Goal: Task Accomplishment & Management: Complete application form

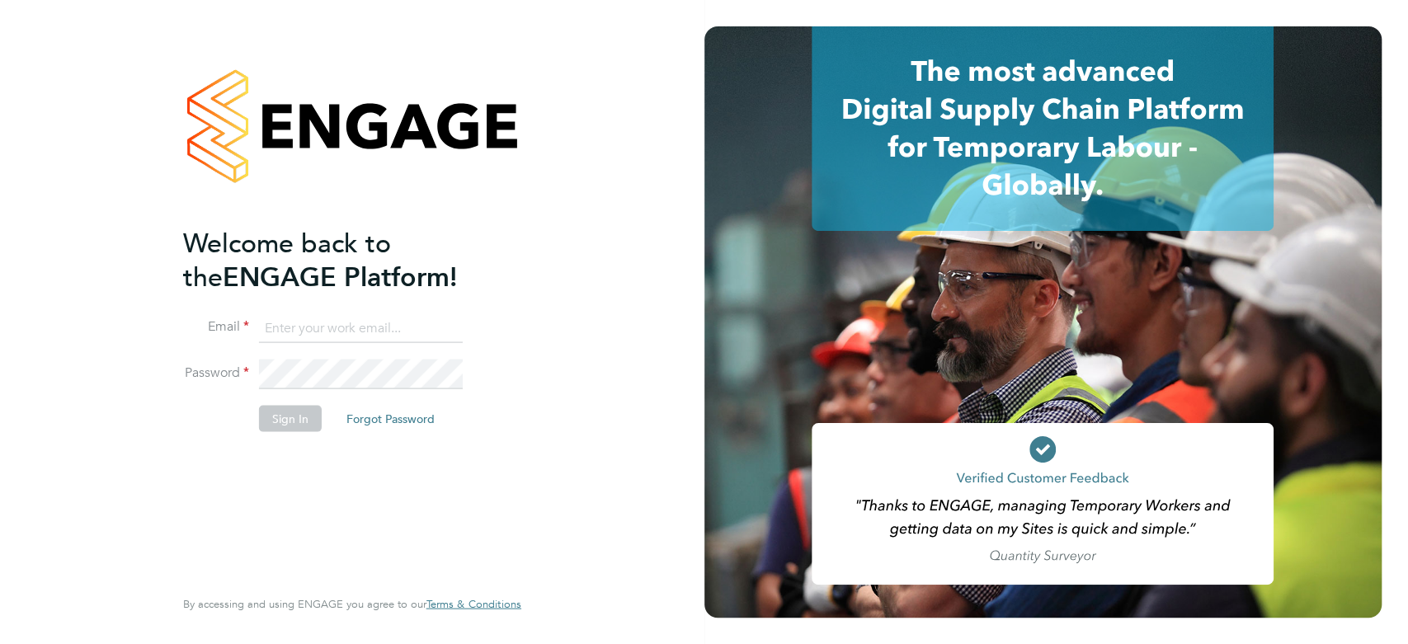
type input "[EMAIL_ADDRESS][DOMAIN_NAME]"
click at [280, 424] on button "Sign In" at bounding box center [290, 418] width 63 height 26
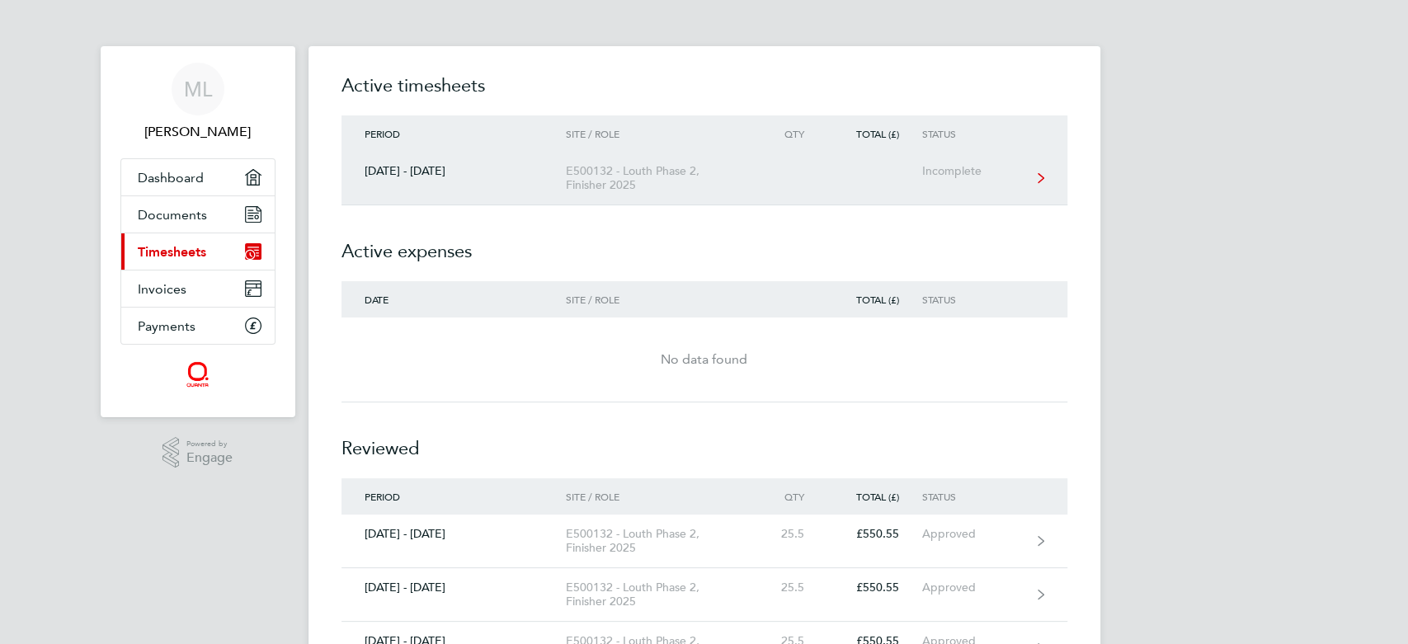
click at [903, 173] on link "23 - 29 Aug 2025 E500132 - Louth Phase 2, Finisher 2025 Incomplete" at bounding box center [705, 179] width 726 height 54
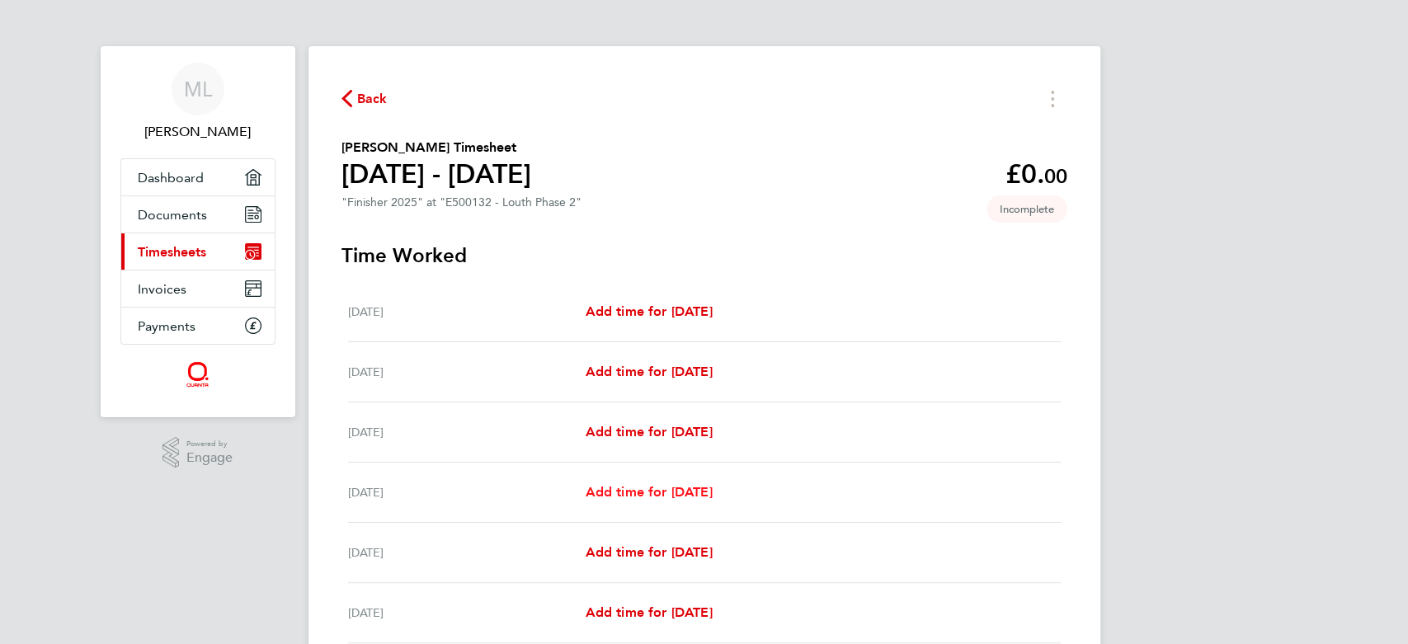
click at [673, 491] on span "Add time for Tue 26 Aug" at bounding box center [648, 492] width 127 height 16
select select "30"
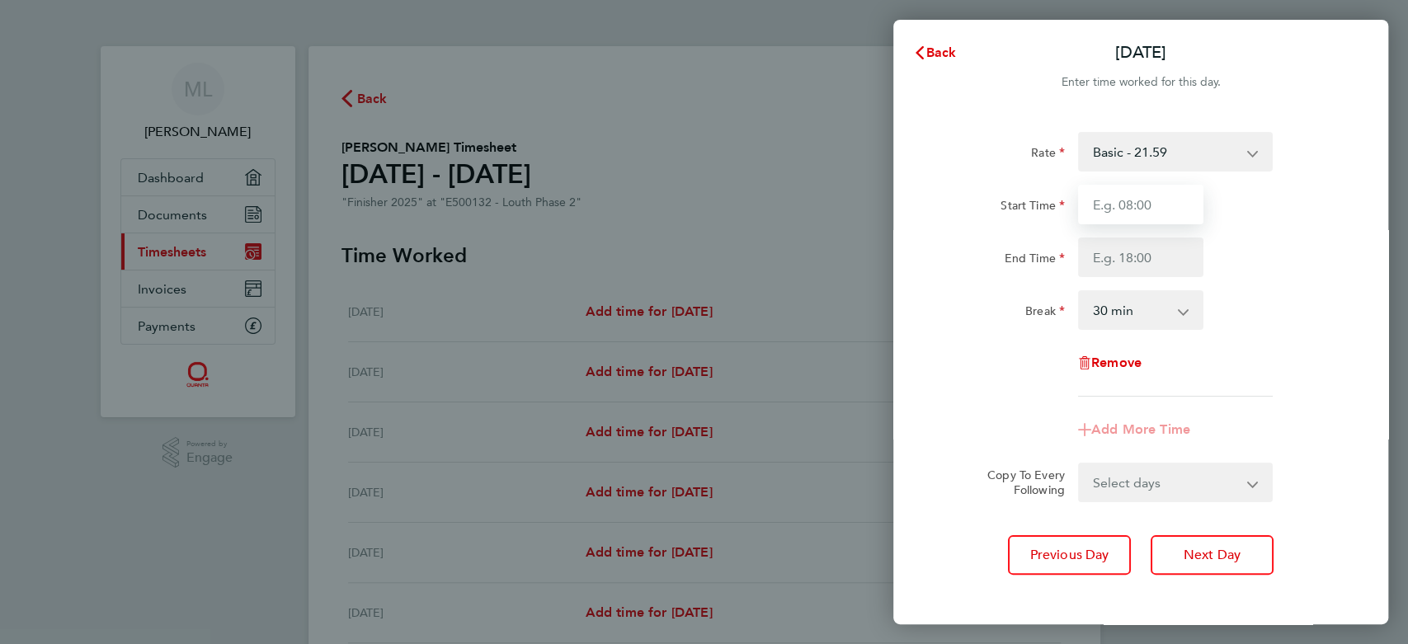
click at [1191, 196] on input "Start Time" at bounding box center [1140, 205] width 125 height 40
type input "07:30"
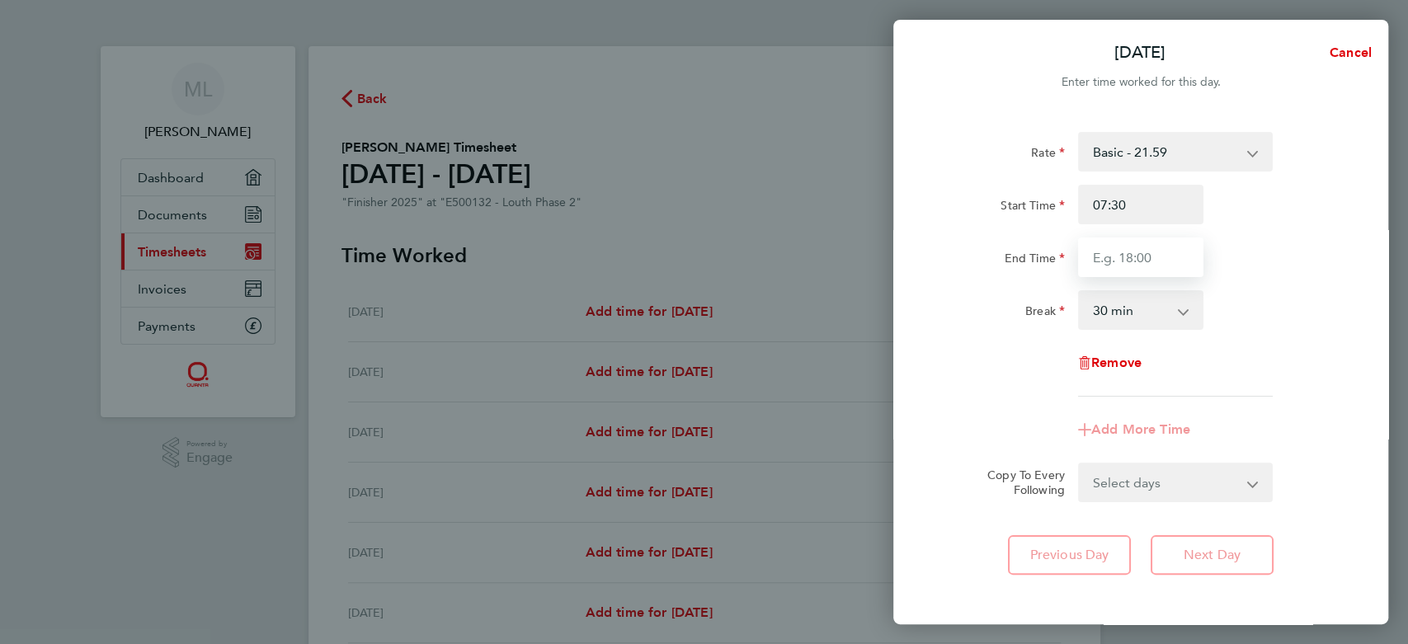
click at [1166, 254] on input "End Time" at bounding box center [1140, 258] width 125 height 40
type input "16:30"
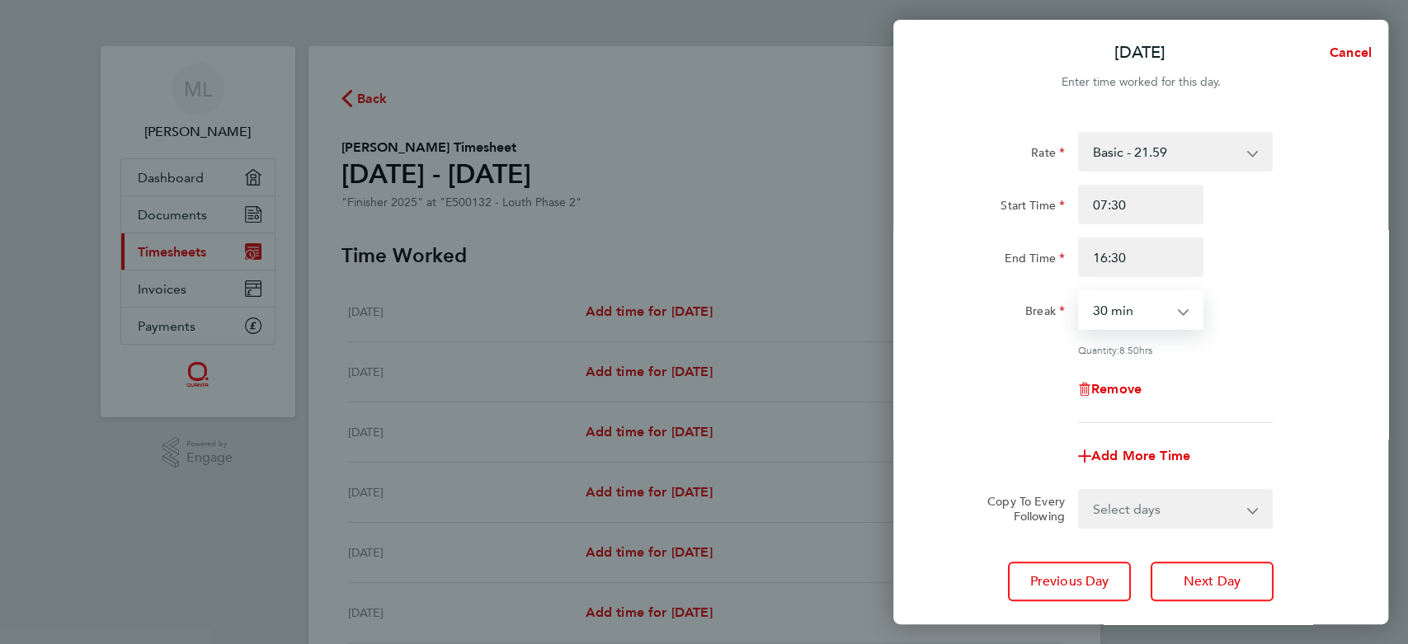
click at [1162, 322] on select "0 min 15 min 30 min 45 min 60 min 75 min 90 min" at bounding box center [1131, 310] width 102 height 36
click at [1161, 568] on button "Next Day" at bounding box center [1212, 582] width 123 height 40
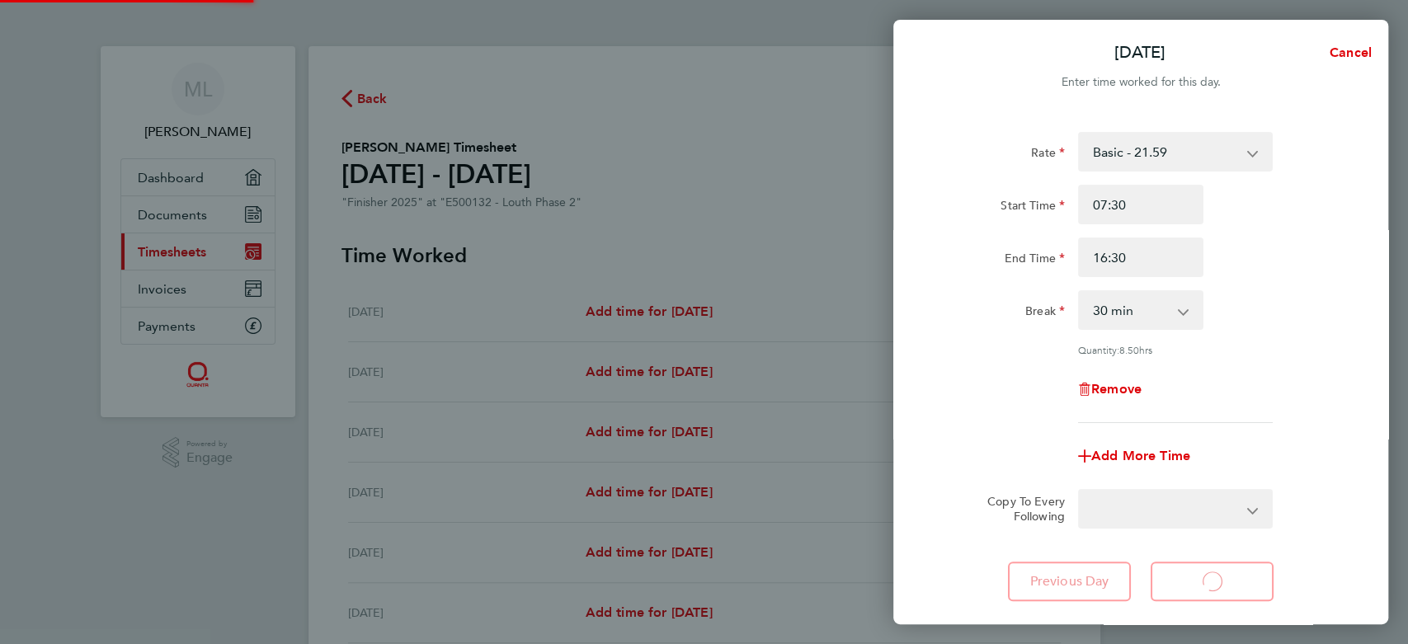
select select "30"
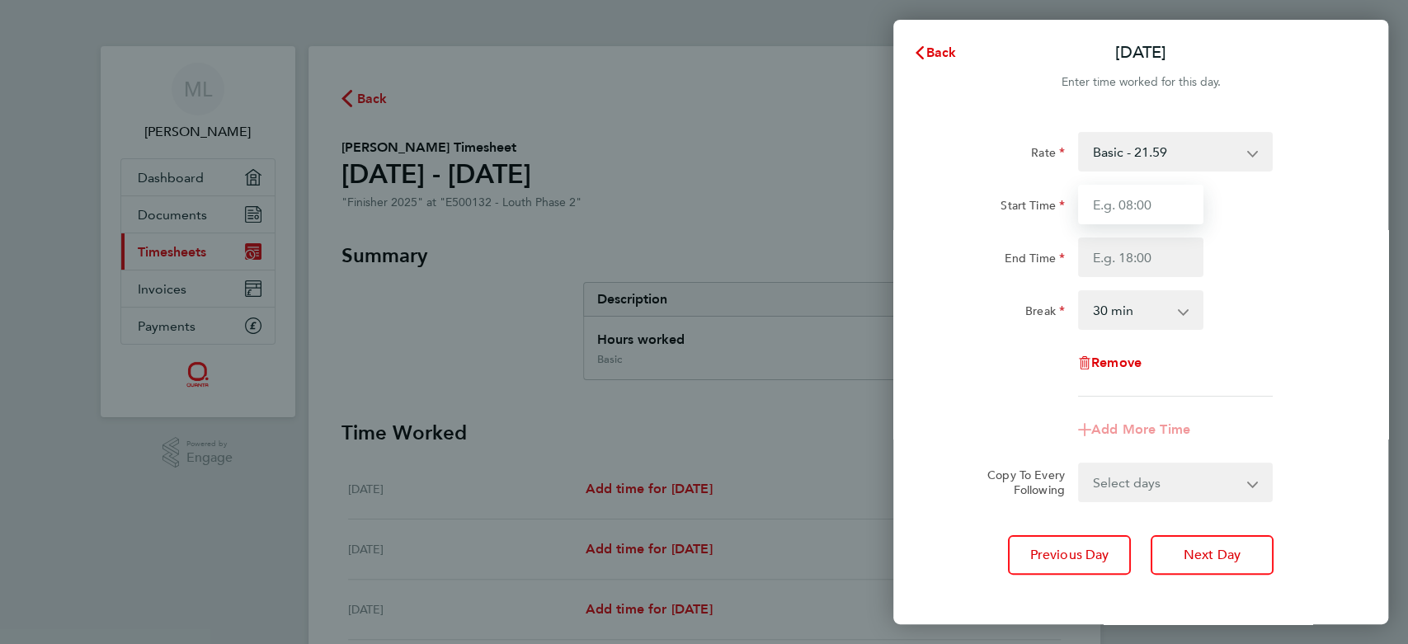
click at [1108, 205] on input "Start Time" at bounding box center [1140, 205] width 125 height 40
type input "07:30"
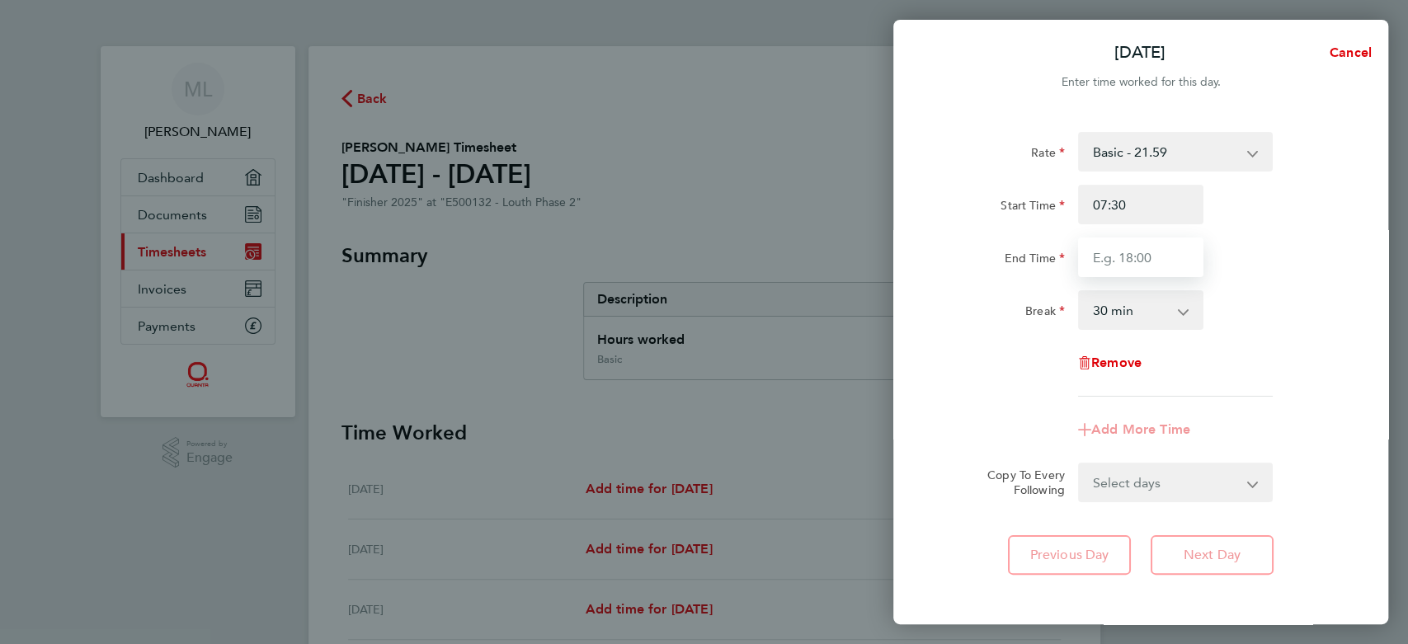
click at [1130, 257] on input "End Time" at bounding box center [1140, 258] width 125 height 40
type input "16:30"
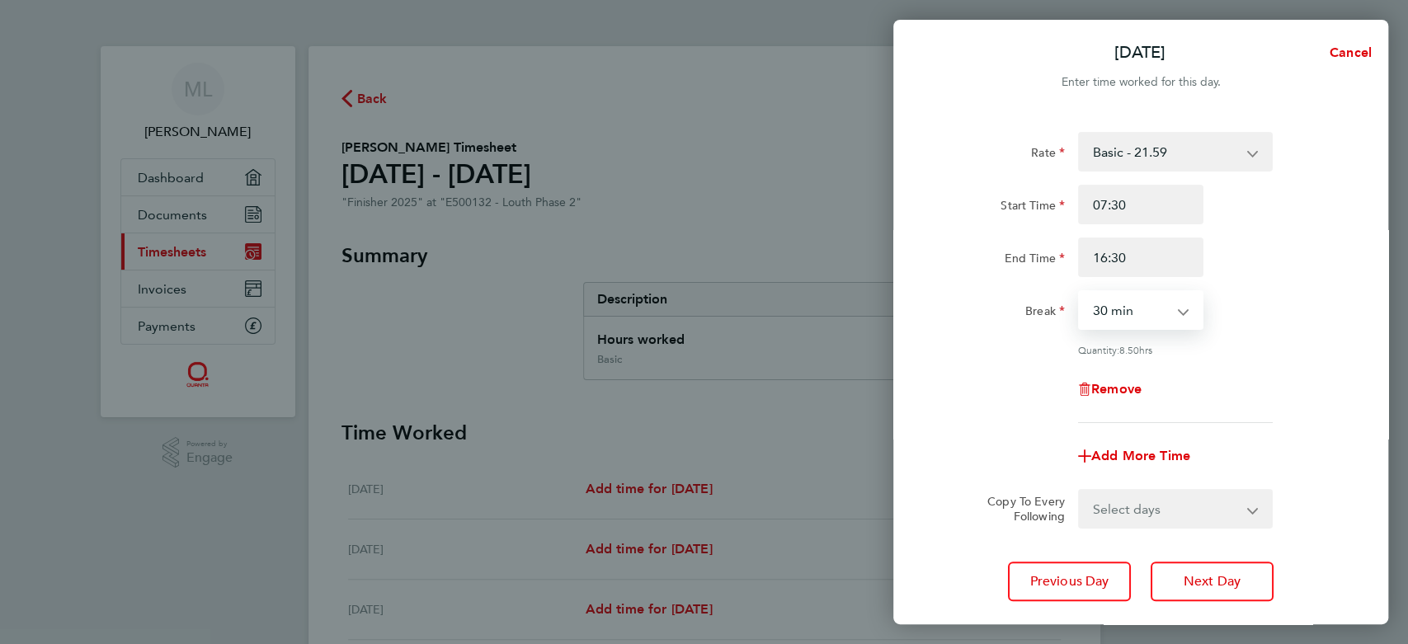
click at [1142, 301] on select "0 min 15 min 30 min 45 min 60 min 75 min 90 min" at bounding box center [1131, 310] width 102 height 36
click at [1172, 568] on button "Next Day" at bounding box center [1212, 582] width 123 height 40
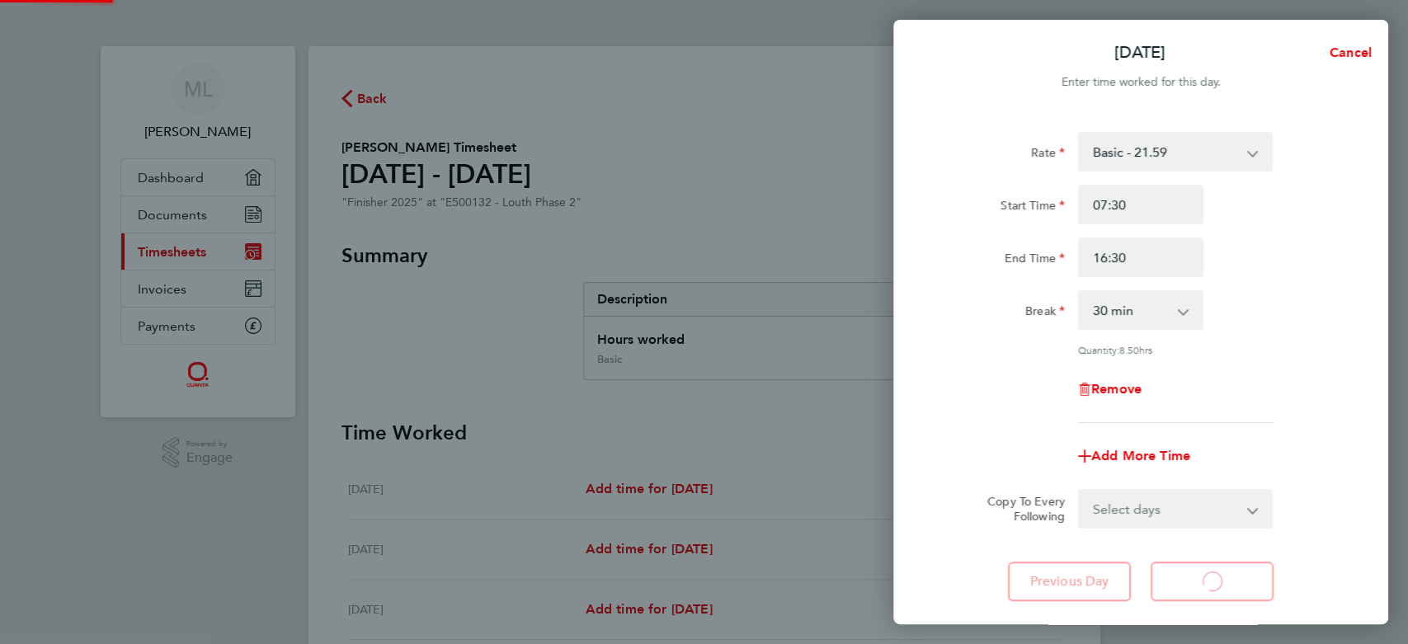
select select "30"
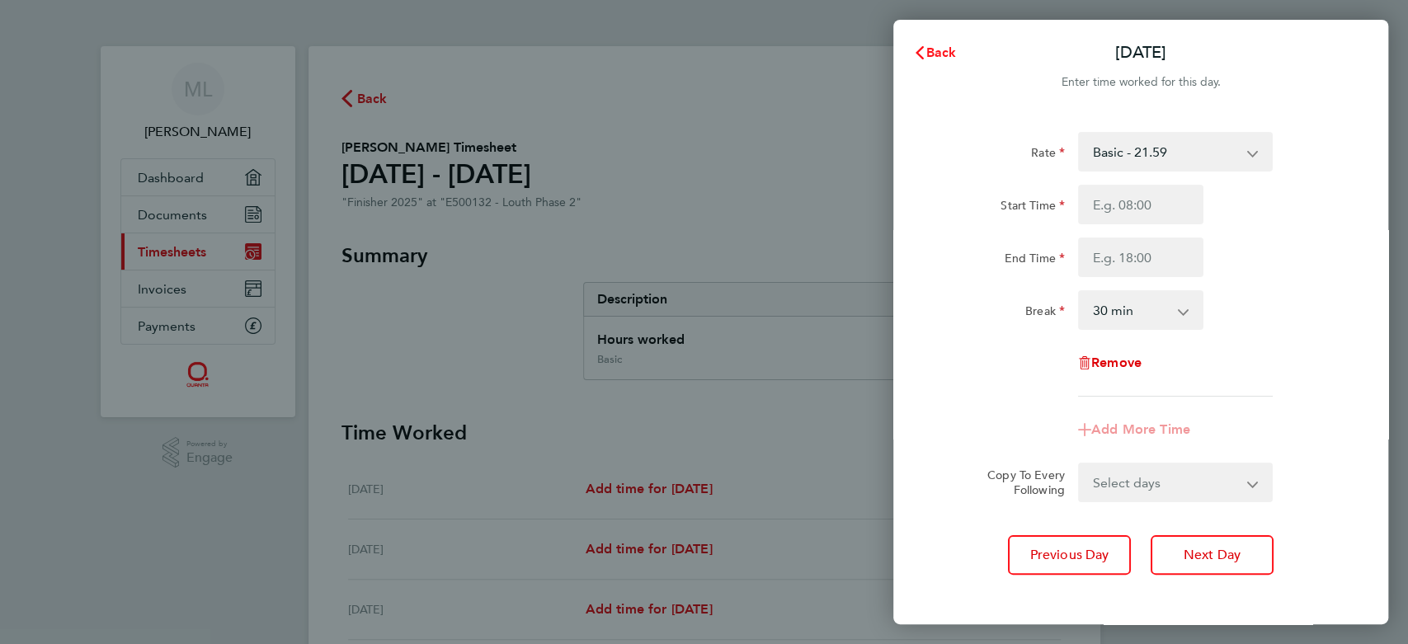
click at [919, 59] on icon "button" at bounding box center [919, 52] width 13 height 13
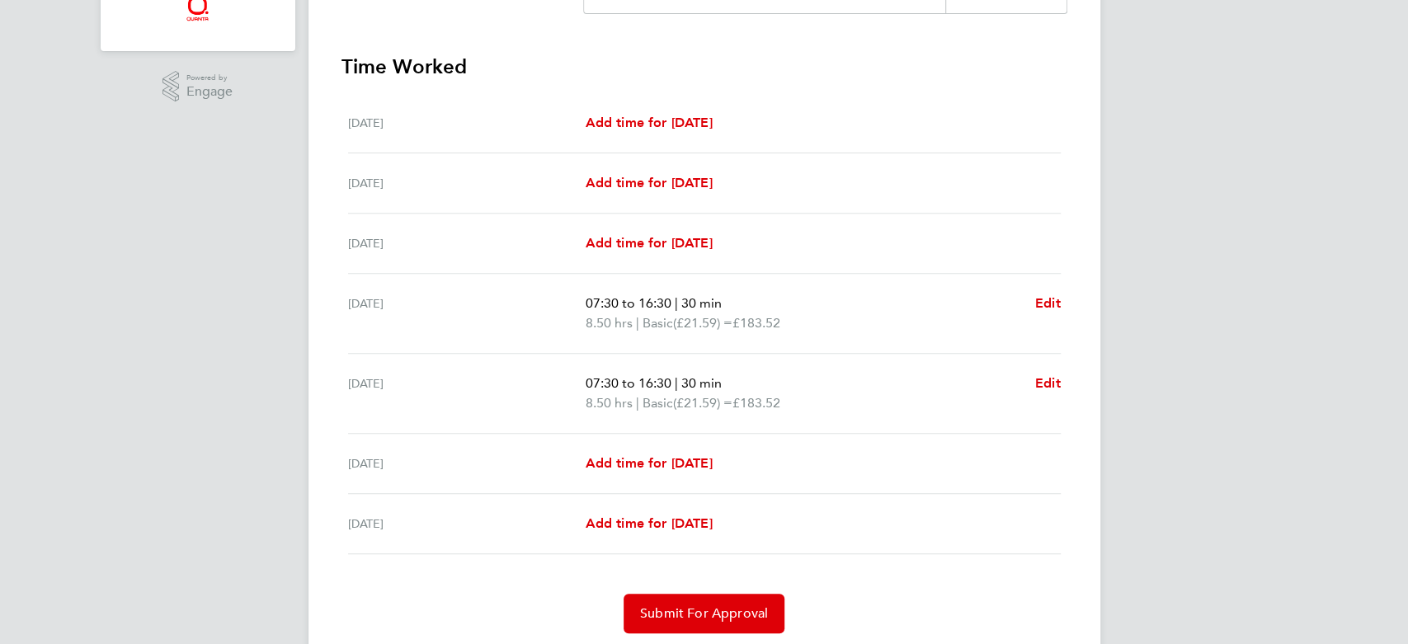
scroll to position [403, 0]
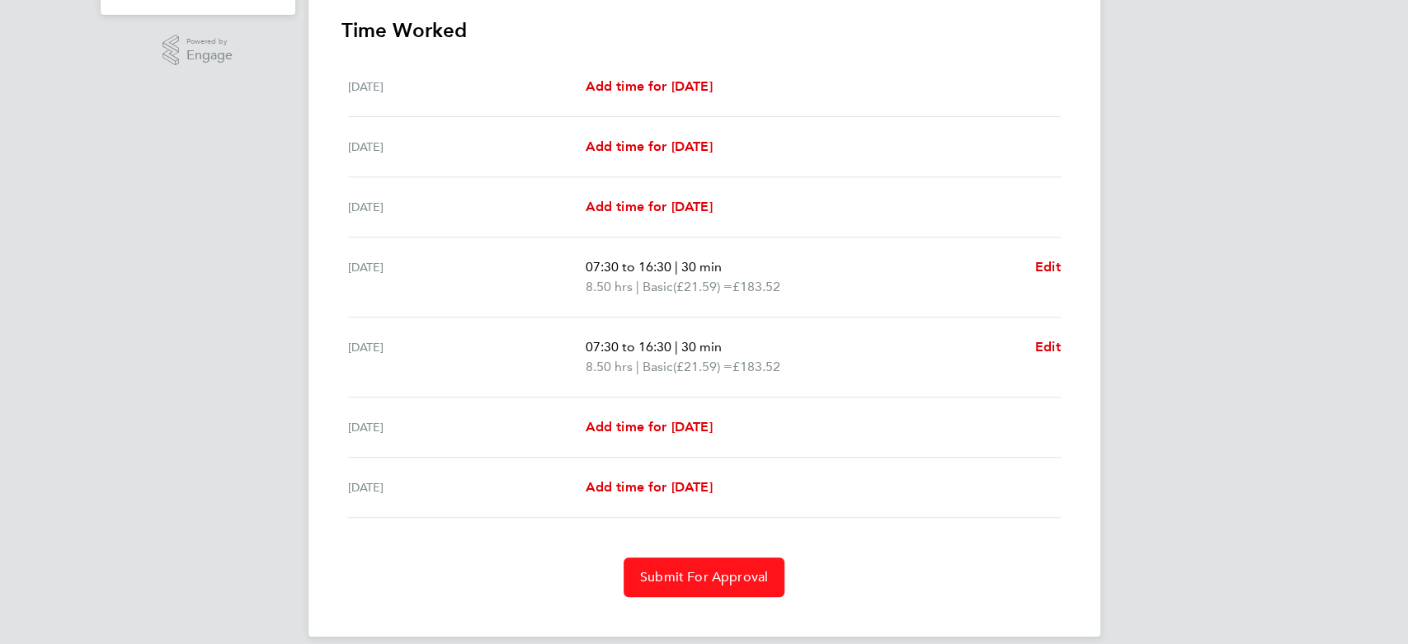
click at [719, 577] on span "Submit For Approval" at bounding box center [704, 577] width 128 height 16
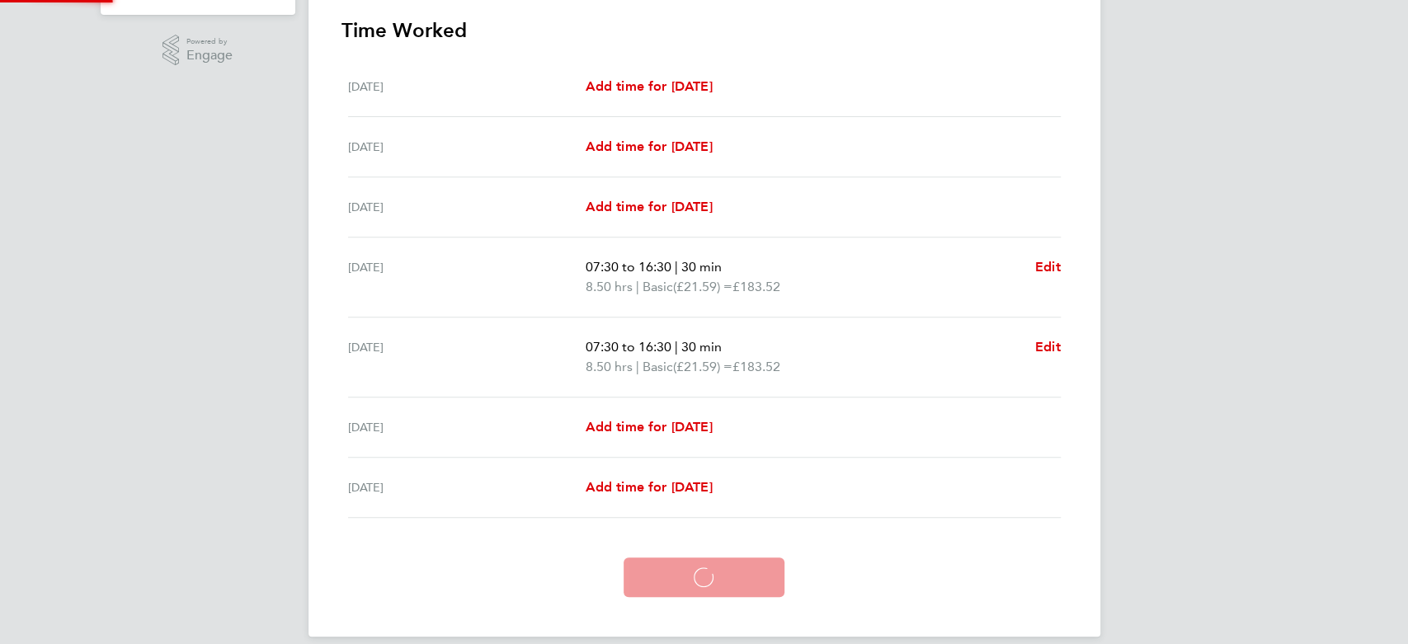
scroll to position [341, 0]
